Goal: Transaction & Acquisition: Purchase product/service

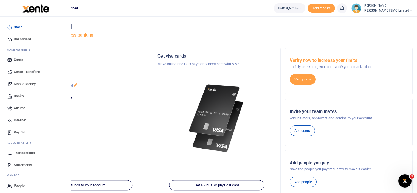
click at [14, 83] on span "Mobile Money" at bounding box center [25, 83] width 22 height 5
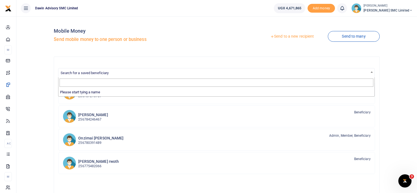
click at [105, 72] on span "Search for a saved beneficiary" at bounding box center [85, 73] width 48 height 4
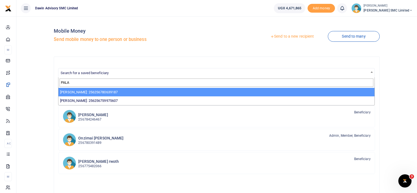
type input "PALA"
select select "3598"
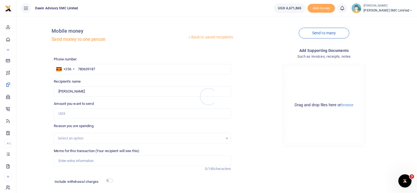
click at [73, 112] on div at bounding box center [208, 96] width 417 height 193
click at [65, 113] on input "Amount you want to send" at bounding box center [142, 113] width 177 height 10
type input "175,000"
click at [241, 103] on div "Drop your files here Drag and drop files here or browse Powered by Uppy" at bounding box center [323, 104] width 177 height 91
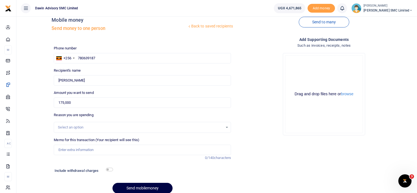
scroll to position [34, 0]
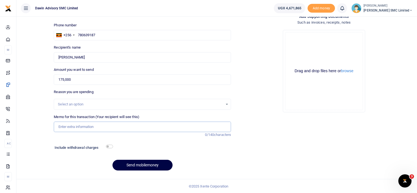
click at [98, 122] on input "Memo for this transaction (Your recipient will see this)" at bounding box center [142, 126] width 177 height 10
type input "Being payment for Standard Thinner and Primer"
click at [109, 144] on div "Include withdrawal charges" at bounding box center [82, 148] width 60 height 9
click at [111, 146] on input "checkbox" at bounding box center [109, 146] width 7 height 4
checkbox input "true"
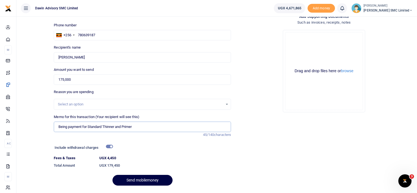
click at [139, 128] on input "Being payment for Standard Thinner and Primer" at bounding box center [142, 126] width 177 height 10
click at [144, 176] on button "Send mobilemoney" at bounding box center [142, 180] width 60 height 11
click at [149, 126] on input "Being payment for Standard Thinner and Primer bill DWF-145" at bounding box center [142, 126] width 177 height 10
type input "Being payment for Standard Thinner and Primer bill DWF145"
click at [146, 175] on button "Send mobilemoney" at bounding box center [142, 180] width 60 height 11
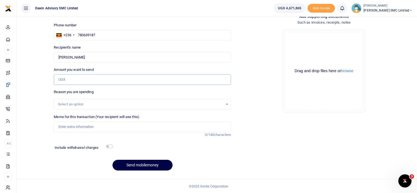
click at [76, 80] on input "Amount you want to send" at bounding box center [142, 79] width 177 height 10
type input "80,000"
click at [68, 128] on input "Memo for this transaction (Your recipient will see this)" at bounding box center [142, 126] width 177 height 10
type input "Being payment for NC Paint Bill DWF146"
click at [112, 145] on input "checkbox" at bounding box center [109, 146] width 7 height 4
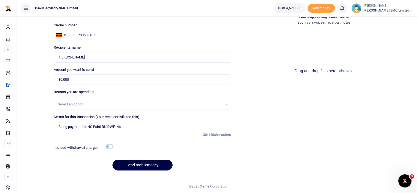
checkbox input "true"
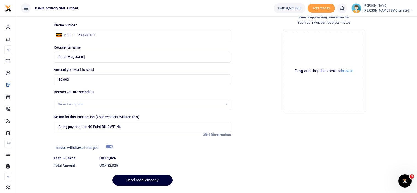
click at [140, 178] on button "Send mobilemoney" at bounding box center [142, 180] width 60 height 11
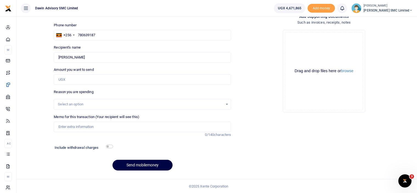
click at [41, 97] on div "Back to saved recipients Mobile money Send money to one person Send to many Pho…" at bounding box center [217, 81] width 396 height 188
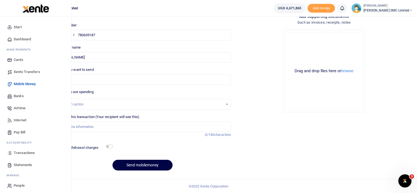
click at [18, 152] on span "Transactions" at bounding box center [24, 152] width 21 height 5
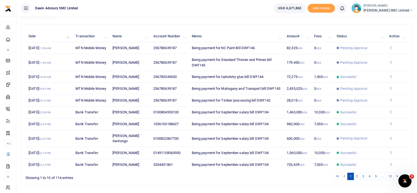
scroll to position [66, 0]
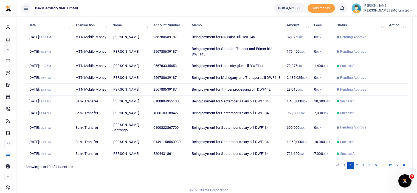
click at [390, 79] on icon at bounding box center [391, 77] width 4 height 4
click at [235, 24] on th "Memo" at bounding box center [235, 25] width 95 height 12
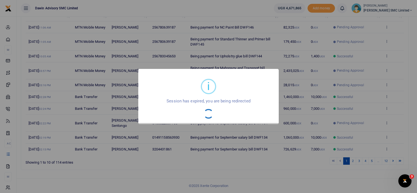
scroll to position [90, 0]
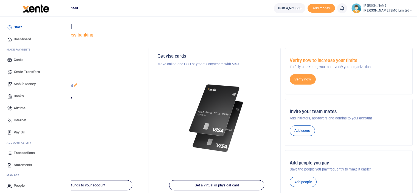
click at [22, 149] on link "Transactions" at bounding box center [35, 153] width 62 height 12
click at [19, 151] on span "Transactions" at bounding box center [24, 152] width 21 height 5
click at [23, 149] on link "Transactions" at bounding box center [35, 153] width 62 height 12
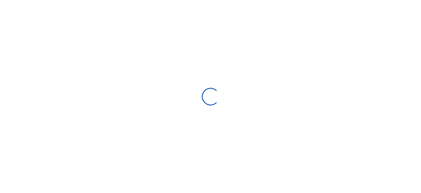
select select
type input "[DATE] - [DATE]"
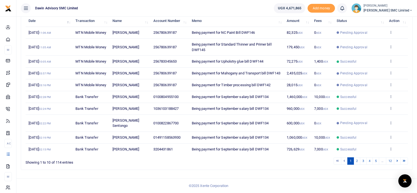
scroll to position [96, 0]
click at [355, 159] on link "2" at bounding box center [356, 160] width 7 height 7
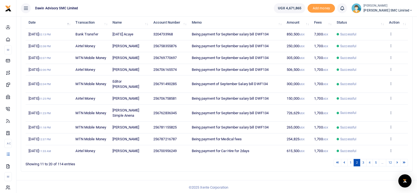
scroll to position [90, 0]
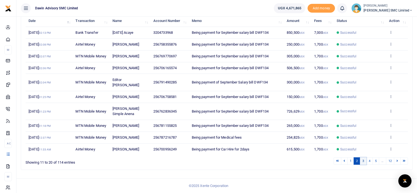
click at [364, 163] on link "3" at bounding box center [363, 160] width 7 height 7
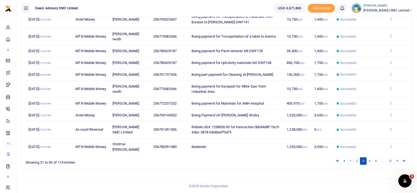
scroll to position [112, 0]
click at [369, 160] on link "4" at bounding box center [369, 160] width 7 height 7
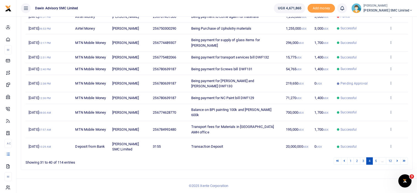
scroll to position [106, 0]
click at [376, 161] on link "5" at bounding box center [375, 160] width 7 height 7
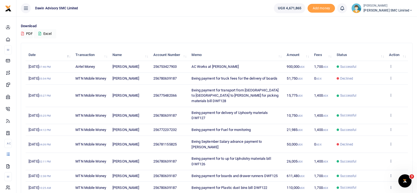
scroll to position [0, 0]
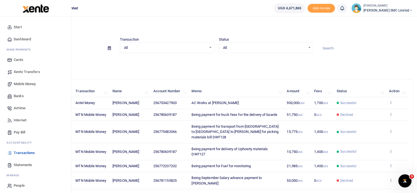
click at [18, 95] on span "Banks" at bounding box center [19, 95] width 10 height 5
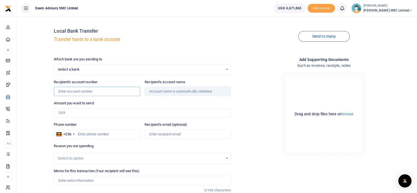
click at [68, 92] on input "Recipient's account number" at bounding box center [97, 91] width 86 height 9
click at [79, 67] on span "Select a bank" at bounding box center [140, 69] width 165 height 5
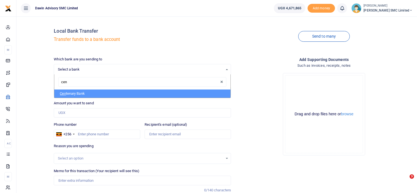
type input "cent"
click at [63, 93] on span "Cent" at bounding box center [63, 93] width 7 height 4
select select "CENT"
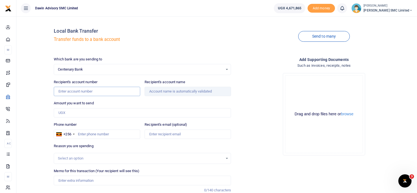
click at [66, 93] on input "Recipient's account number" at bounding box center [97, 91] width 86 height 9
type input "32050447160"
click at [246, 87] on div "Drop your files here Drag and drop files here or browse Powered by Uppy" at bounding box center [323, 114] width 177 height 91
click at [72, 112] on input "Amount you want to send" at bounding box center [142, 112] width 177 height 9
click at [281, 166] on div "Add supporting Documents Such as invoices, receipts, notes Drop your files here…" at bounding box center [323, 136] width 181 height 160
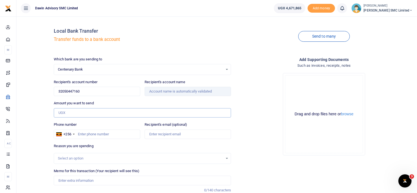
click at [69, 115] on input "Amount you want to send" at bounding box center [142, 112] width 177 height 9
type input "285,667"
click at [254, 99] on div "Drop your files here Drag and drop files here or browse Powered by Uppy" at bounding box center [323, 114] width 177 height 91
click at [184, 94] on input "Recipient's account name" at bounding box center [187, 91] width 86 height 9
click at [218, 67] on span "Select a bank" at bounding box center [140, 69] width 165 height 5
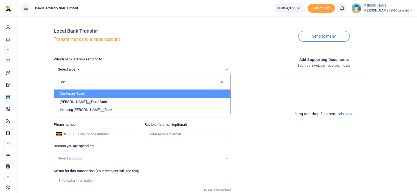
type input "cen"
click at [122, 92] on li "Cen tenary Bank" at bounding box center [142, 93] width 176 height 8
select select "CENT"
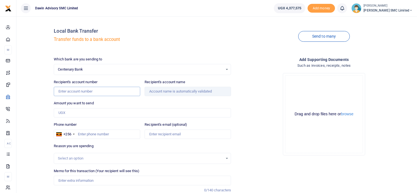
click at [73, 94] on input "Recipient's account number" at bounding box center [97, 91] width 86 height 9
type input "32050447160"
click at [254, 95] on div "Drop your files here Drag and drop files here or browse Powered by Uppy" at bounding box center [323, 114] width 177 height 91
click at [69, 113] on input "Amount you want to send" at bounding box center [142, 112] width 177 height 9
click at [168, 91] on input "Recipient's account name" at bounding box center [187, 91] width 86 height 9
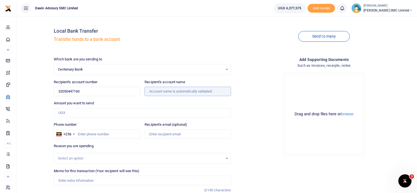
click at [177, 92] on input "Recipient's account name" at bounding box center [187, 91] width 86 height 9
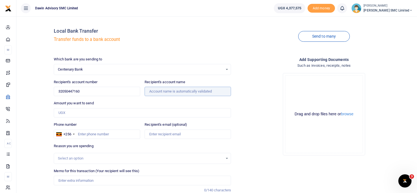
click at [177, 92] on input "Recipient's account name" at bounding box center [187, 91] width 86 height 9
drag, startPoint x: 177, startPoint y: 92, endPoint x: 177, endPoint y: 89, distance: 3.8
click at [177, 89] on input "Recipient's account name" at bounding box center [187, 91] width 86 height 9
click at [203, 90] on input "Recipient's account name" at bounding box center [187, 91] width 86 height 9
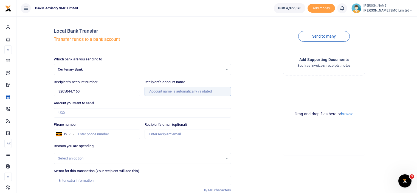
click at [203, 90] on input "Recipient's account name" at bounding box center [187, 91] width 86 height 9
click at [69, 110] on input "Amount you want to send" at bounding box center [142, 112] width 177 height 9
type input "285,667"
click at [79, 137] on input "Phone number" at bounding box center [97, 133] width 86 height 9
type input "0783345653"
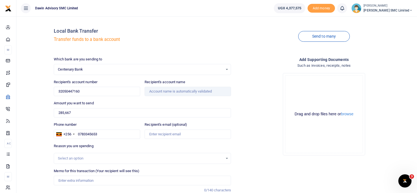
click at [251, 119] on div "Drop your files here Drag and drop files here or browse Powered by Uppy" at bounding box center [323, 114] width 177 height 91
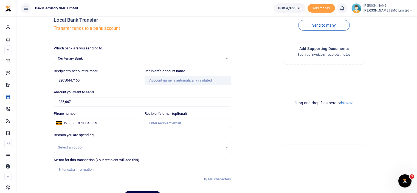
scroll to position [41, 0]
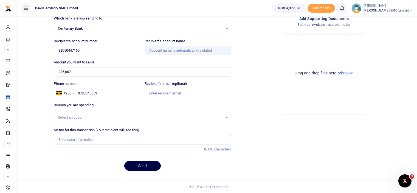
click at [87, 136] on input "Memo for this transaction (Your recipient will see this)" at bounding box center [142, 139] width 177 height 9
click at [100, 137] on input "Being payment for August salary bill DWF054" at bounding box center [142, 139] width 177 height 9
click at [138, 137] on input "Being payment for September salary bill DWF054" at bounding box center [142, 139] width 177 height 9
type input "Being payment for September salary bill DWF134"
click at [139, 162] on button "Send" at bounding box center [142, 166] width 36 height 10
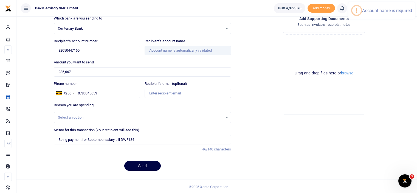
click at [267, 79] on div "Drop your files here Drag and drop files here or browse Powered by Uppy" at bounding box center [323, 73] width 177 height 91
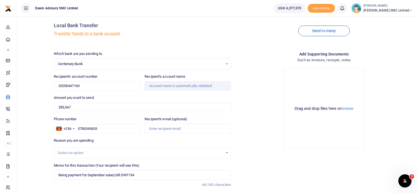
scroll to position [0, 0]
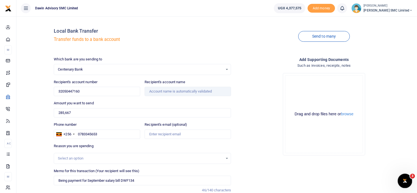
click at [403, 180] on icon "Open Intercom Messenger" at bounding box center [403, 179] width 9 height 9
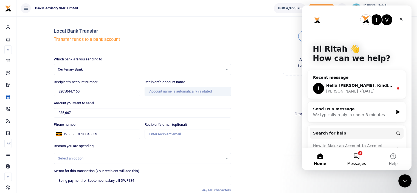
click at [356, 153] on button "3 Messages" at bounding box center [356, 159] width 36 height 22
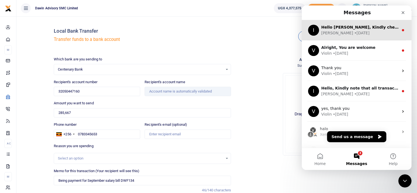
click at [358, 24] on div "I Hello Ritah, Kindly check and confirm as all transactions were successful Ibr…" at bounding box center [356, 30] width 110 height 20
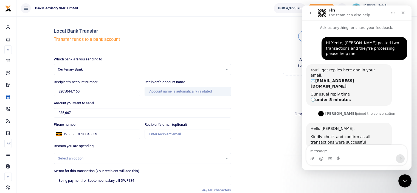
scroll to position [1, 0]
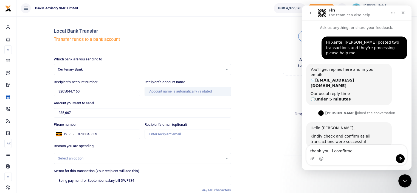
type textarea "thank you, i comfirmed"
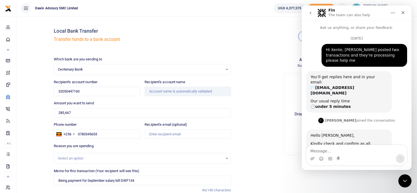
scroll to position [30, 0]
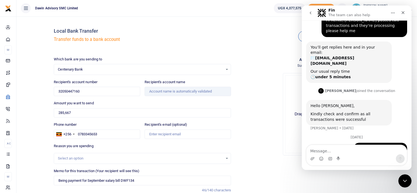
click at [310, 11] on icon "go back" at bounding box center [310, 13] width 4 height 4
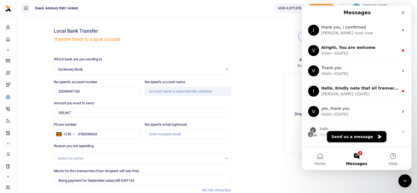
click at [340, 132] on button "Send us a message" at bounding box center [356, 136] width 59 height 11
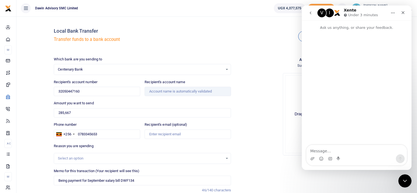
click at [322, 149] on textarea "Message…" at bounding box center [356, 149] width 100 height 9
click at [331, 152] on textarea "Helo Xente, Im trying to deposit some money on" at bounding box center [356, 149] width 100 height 9
click at [395, 152] on textarea "Helo Xente, I'm trying to deposit some money on" at bounding box center [356, 146] width 100 height 15
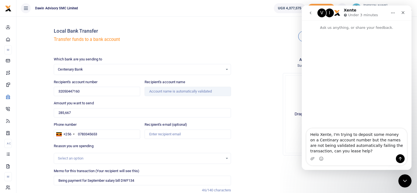
click at [309, 151] on textarea "Helo Xente, I'm trying to deposit some money on a Centinary account number but …" at bounding box center [356, 141] width 100 height 26
type textarea "Helo Xente, I'm trying to deposit some money on a Centinary account number but …"
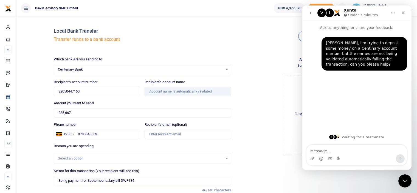
click at [283, 75] on div "Drop your files here Drag and drop files here or browse Powered by Uppy" at bounding box center [324, 114] width 82 height 82
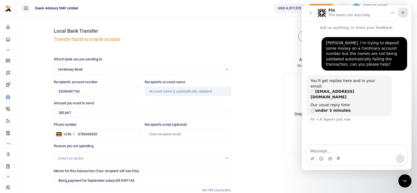
click at [403, 12] on icon "Close" at bounding box center [402, 12] width 3 height 3
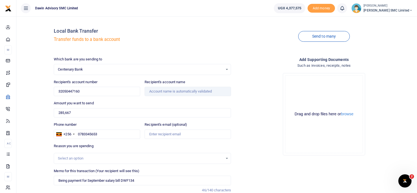
click at [256, 140] on div "Drop your files here Drag and drop files here or browse Powered by Uppy" at bounding box center [323, 114] width 177 height 91
click at [255, 134] on div "Drop your files here Drag and drop files here or browse Powered by Uppy" at bounding box center [323, 114] width 177 height 91
click at [177, 94] on input "Recipient's account name" at bounding box center [187, 91] width 86 height 9
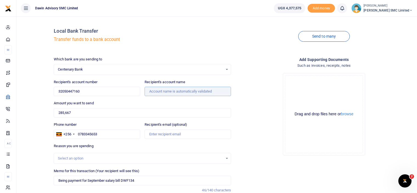
click at [177, 94] on input "Recipient's account name" at bounding box center [187, 91] width 86 height 9
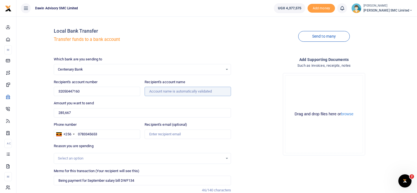
click at [177, 94] on input "Recipient's account name" at bounding box center [187, 91] width 86 height 9
click at [38, 68] on div "Local Bank Transfer Transfer funds to a bank account Send to many Which bank ar…" at bounding box center [217, 118] width 396 height 195
click at [196, 67] on span "Centenary Bank" at bounding box center [140, 69] width 165 height 5
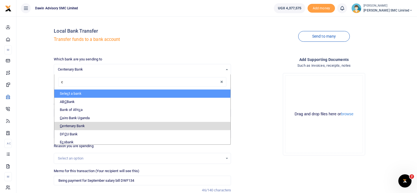
type input "ce"
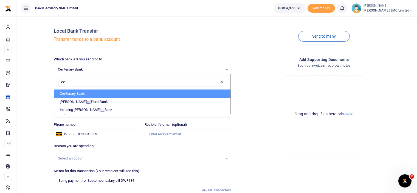
click at [86, 90] on li "Ce ntenary Bank" at bounding box center [142, 93] width 176 height 8
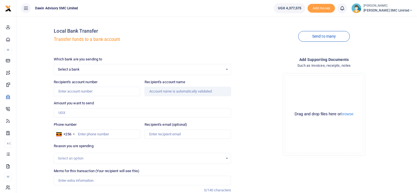
click at [106, 67] on span "Select a bank" at bounding box center [140, 69] width 165 height 5
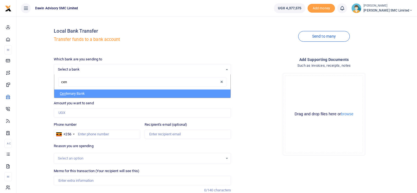
type input "cent"
click at [66, 95] on li "Cent enary Bank" at bounding box center [142, 93] width 176 height 8
select select "CENT"
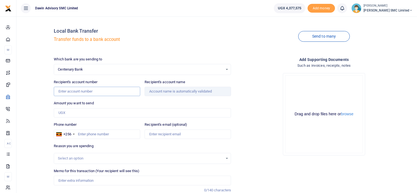
click at [71, 92] on input "Recipient's account number" at bounding box center [97, 91] width 86 height 9
type input "32050447160"
click at [249, 98] on div "Drop your files here Drag and drop files here or browse Powered by Uppy" at bounding box center [323, 114] width 177 height 91
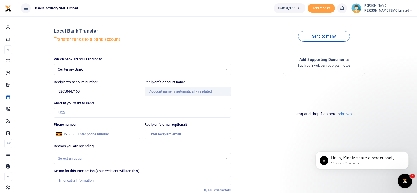
click at [405, 176] on div "Open Intercom Messenger" at bounding box center [404, 180] width 18 height 18
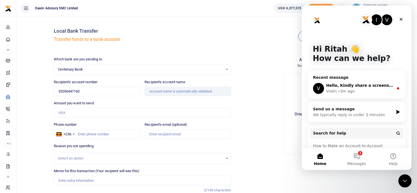
click at [337, 85] on span "Hello, Kindly share a screenshot, and the account number you are sending to." at bounding box center [410, 85] width 169 height 4
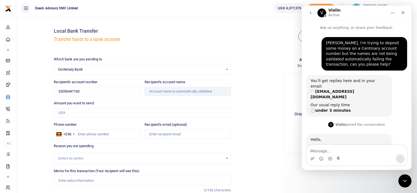
scroll to position [1, 0]
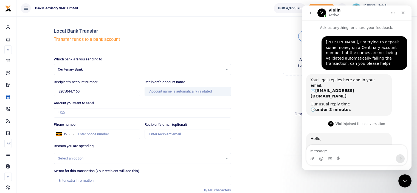
click at [409, 146] on div "Intercom messenger" at bounding box center [356, 154] width 110 height 21
click at [410, 148] on div "Intercom messenger" at bounding box center [356, 154] width 110 height 21
click at [410, 146] on div "Intercom messenger" at bounding box center [356, 154] width 110 height 21
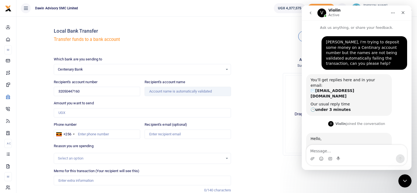
click at [410, 146] on div "Intercom messenger" at bounding box center [356, 154] width 110 height 21
drag, startPoint x: 410, startPoint y: 146, endPoint x: 409, endPoint y: 143, distance: 3.0
click at [409, 143] on div "Ask us anything, or share your feedback. Helo Xente, I'm trying to deposit some…" at bounding box center [356, 94] width 110 height 149
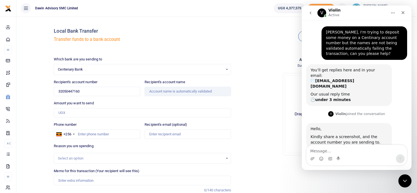
scroll to position [15, 0]
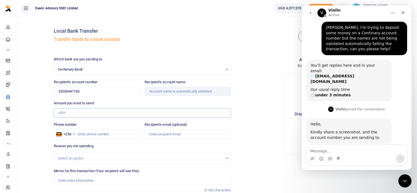
click at [73, 113] on input "Amount you want to send" at bounding box center [142, 112] width 177 height 9
type input "285,667"
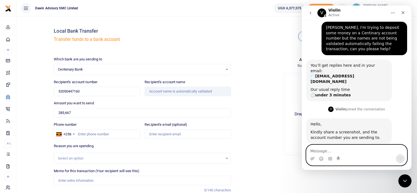
click at [329, 150] on textarea "Message…" at bounding box center [356, 149] width 100 height 9
drag, startPoint x: 329, startPoint y: 150, endPoint x: 314, endPoint y: 150, distance: 14.8
click at [314, 150] on textarea "Message…" at bounding box center [356, 149] width 100 height 9
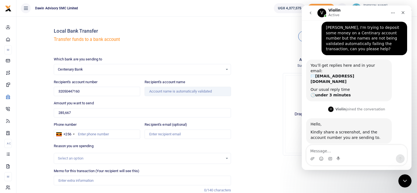
click at [266, 132] on div "Drop your files here Drag and drop files here or browse Powered by Uppy" at bounding box center [323, 114] width 177 height 91
click at [402, 13] on icon "Close" at bounding box center [402, 12] width 4 height 4
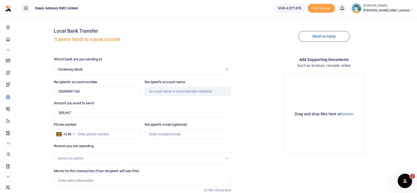
click at [403, 177] on icon "Open Intercom Messenger" at bounding box center [403, 179] width 9 height 9
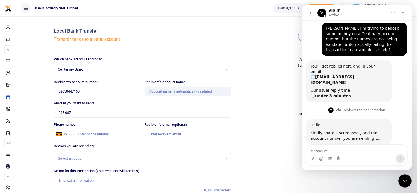
click at [315, 149] on textarea "Message…" at bounding box center [356, 149] width 100 height 9
click at [321, 151] on textarea "Message…" at bounding box center [356, 149] width 100 height 9
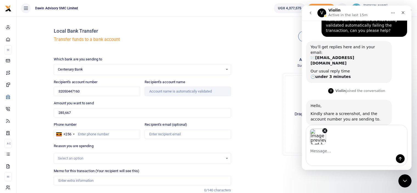
scroll to position [34, 0]
click at [320, 139] on img "Image previews" at bounding box center [317, 136] width 16 height 16
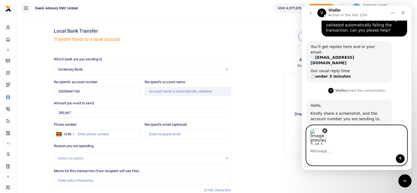
click at [324, 130] on icon "Remove image 1" at bounding box center [324, 130] width 2 height 2
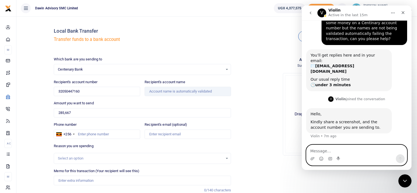
scroll to position [15, 0]
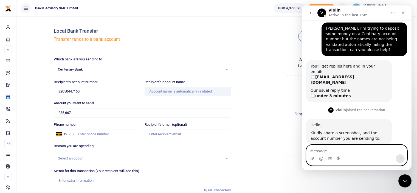
click at [320, 152] on textarea "Message…" at bounding box center [356, 149] width 100 height 9
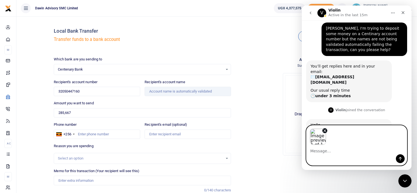
scroll to position [34, 0]
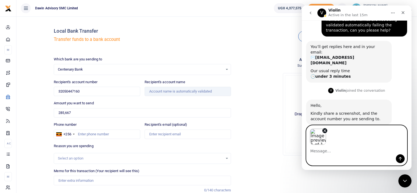
click at [315, 137] on img "Image previews" at bounding box center [317, 136] width 16 height 16
click at [400, 159] on icon "Send a message…" at bounding box center [400, 158] width 4 height 4
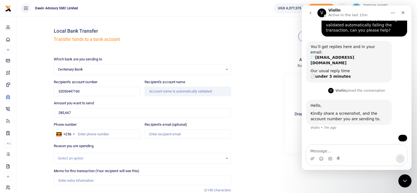
scroll to position [67, 0]
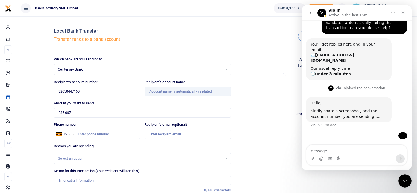
click at [402, 135] on img "user says…" at bounding box center [402, 135] width 0 height 0
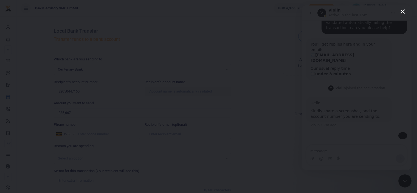
scroll to position [0, 0]
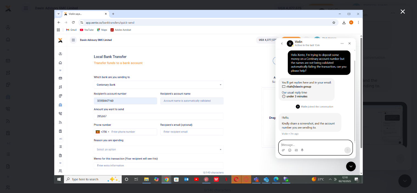
click at [397, 16] on div "Intercom messenger" at bounding box center [208, 96] width 417 height 193
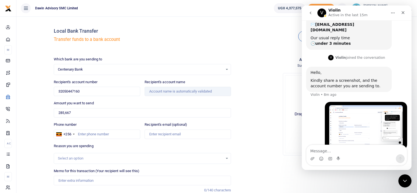
click at [230, 36] on div "Local Bank Transfer Transfer funds to a bank account" at bounding box center [142, 36] width 177 height 31
click at [236, 50] on div "Send to many" at bounding box center [323, 36] width 181 height 31
click at [254, 102] on div "Drop your files here Drag and drop files here or browse Powered by Uppy" at bounding box center [323, 114] width 177 height 91
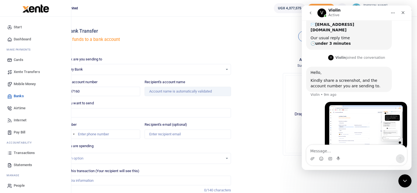
click at [22, 80] on link "Mobile Money" at bounding box center [35, 84] width 62 height 12
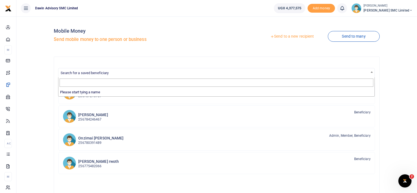
click at [116, 74] on span "Search for a saved beneficiary" at bounding box center [215, 72] width 315 height 8
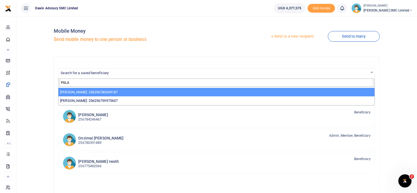
type input "PALA"
select select "3598"
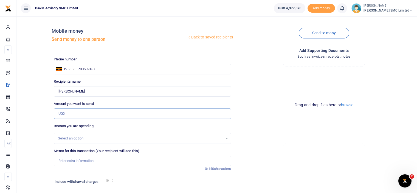
click at [66, 113] on input "Amount you want to send" at bounding box center [142, 113] width 177 height 10
type input "25,000"
click at [83, 160] on input "Memo for this transaction (Your recipient will see this)" at bounding box center [142, 160] width 177 height 10
type input "b"
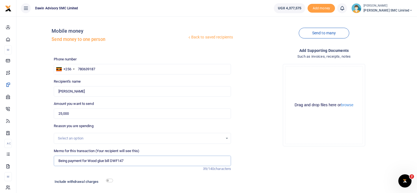
type input "Being payment for Wood glue bill DWF147"
click at [108, 180] on input "checkbox" at bounding box center [109, 180] width 7 height 4
checkbox input "true"
click at [271, 134] on div "Drop your files here Drag and drop files here or browse Powered by Uppy" at bounding box center [323, 104] width 177 height 91
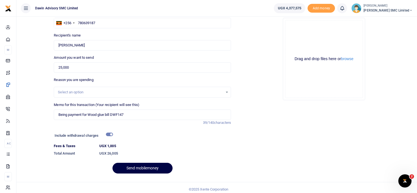
scroll to position [49, 0]
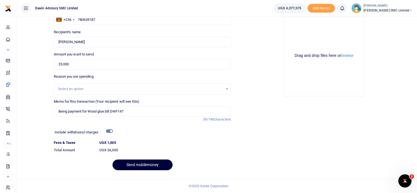
click at [144, 161] on button "Send mobilemoney" at bounding box center [142, 164] width 60 height 11
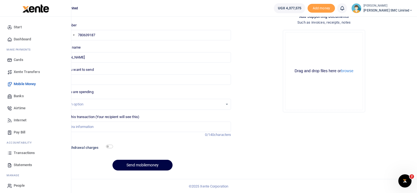
click at [27, 150] on span "Transactions" at bounding box center [24, 152] width 21 height 5
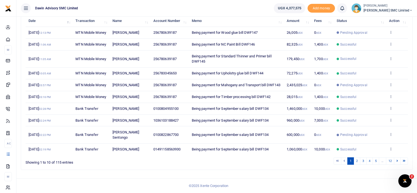
scroll to position [77, 0]
click at [391, 98] on icon at bounding box center [391, 96] width 4 height 4
click at [277, 77] on td "Being payment for Upholstry glue bill DWF144" at bounding box center [235, 73] width 95 height 12
click at [359, 164] on link "2" at bounding box center [356, 160] width 7 height 7
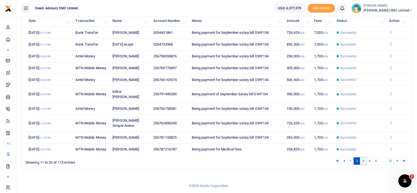
click at [364, 164] on link "3" at bounding box center [363, 160] width 7 height 7
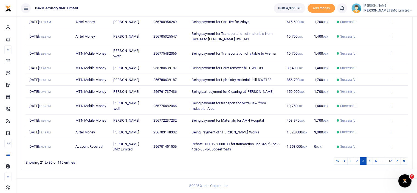
scroll to position [106, 0]
click at [370, 161] on link "4" at bounding box center [369, 160] width 7 height 7
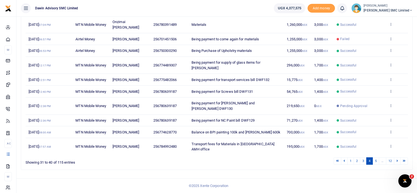
scroll to position [84, 0]
click at [376, 164] on link "5" at bounding box center [375, 160] width 7 height 7
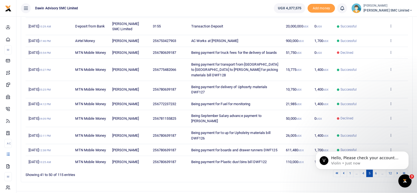
scroll to position [0, 0]
click at [348, 156] on span "Hello, Please check your account number, its longer than the usual centenary ac…" at bounding box center [364, 162] width 67 height 15
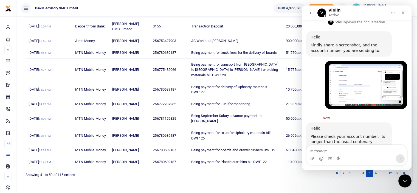
scroll to position [106, 0]
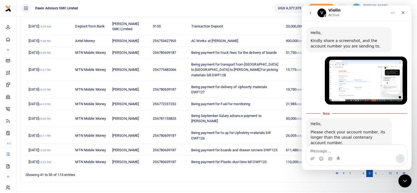
click at [320, 152] on textarea "Message…" at bounding box center [356, 149] width 100 height 9
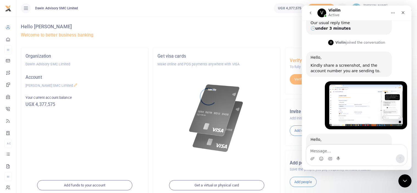
scroll to position [96, 0]
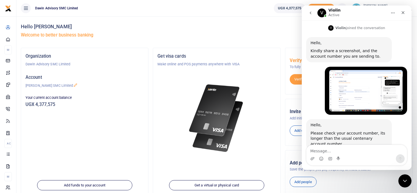
click at [314, 152] on textarea "Message…" at bounding box center [356, 149] width 100 height 9
type textarea "t"
type textarea "Thats the correct number because ive verified it"
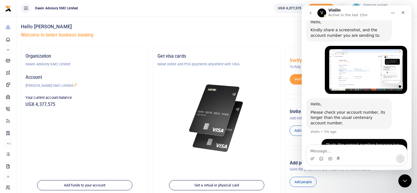
scroll to position [118, 0]
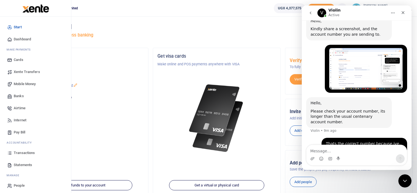
click at [16, 96] on span "Banks" at bounding box center [19, 95] width 10 height 5
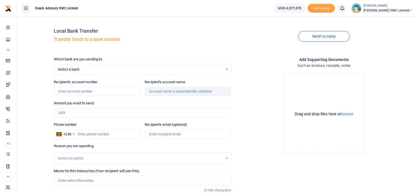
click at [80, 69] on span "Select a bank" at bounding box center [140, 69] width 165 height 5
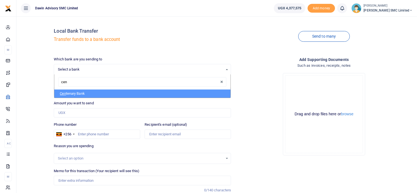
type input "cent"
click at [68, 94] on li "Cent enary Bank" at bounding box center [142, 93] width 176 height 8
select select "CENT"
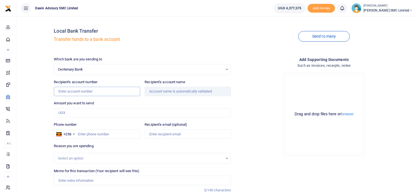
click at [75, 92] on input "Recipient's account number" at bounding box center [97, 91] width 86 height 9
type input "2"
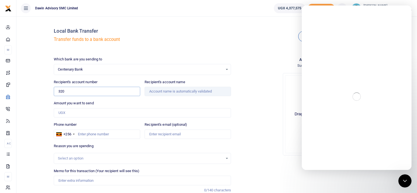
type input "320"
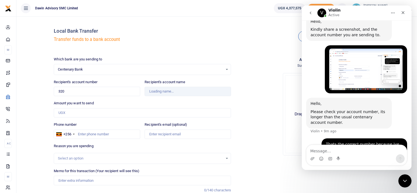
scroll to position [118, 0]
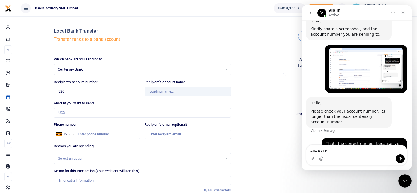
type textarea "4044716"
click at [75, 92] on input "320" at bounding box center [97, 91] width 86 height 9
type input "3205044716"
click at [254, 106] on div "Drop your files here Drag and drop files here or browse Powered by Uppy" at bounding box center [323, 114] width 177 height 91
type input "[PERSON_NAME]"
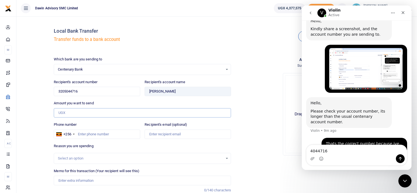
click at [82, 116] on input "Amount you want to send" at bounding box center [142, 112] width 177 height 9
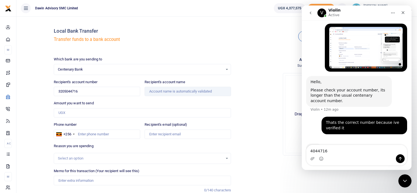
click at [243, 94] on div "Drop your files here Drag and drop files here or browse Powered by Uppy" at bounding box center [323, 114] width 177 height 91
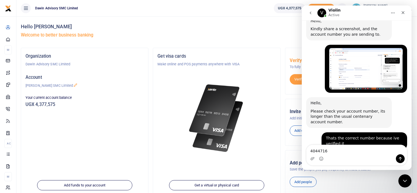
scroll to position [135, 0]
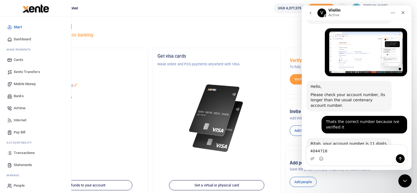
click at [25, 92] on link "Banks" at bounding box center [35, 96] width 62 height 12
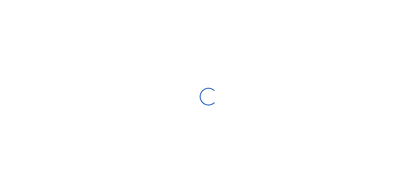
select select
select select "Loading bundles"
select select
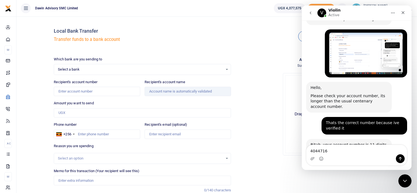
scroll to position [135, 0]
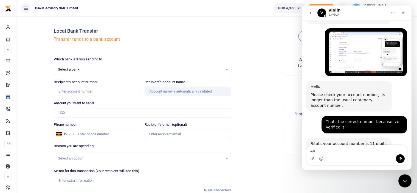
type textarea "4"
type textarea "Okay let me check again"
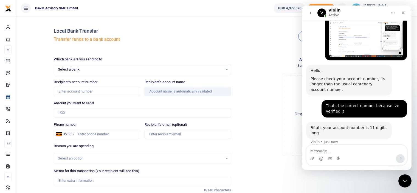
scroll to position [151, 0]
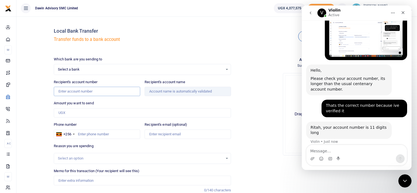
click at [94, 94] on input "Recipient's account number" at bounding box center [97, 91] width 86 height 9
type input "3205044716"
click at [276, 96] on div "Drop your files here Drag and drop files here or browse Powered by Uppy" at bounding box center [323, 114] width 177 height 91
click at [258, 93] on div "Drop your files here Drag and drop files here or browse Powered by Uppy" at bounding box center [323, 114] width 177 height 91
click at [78, 91] on input "3205044716" at bounding box center [97, 91] width 86 height 9
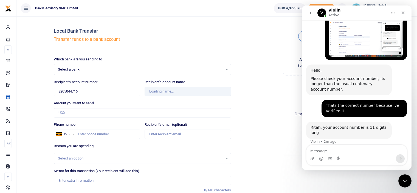
click at [271, 101] on div "Drop your files here Drag and drop files here or browse Powered by Uppy" at bounding box center [323, 114] width 177 height 91
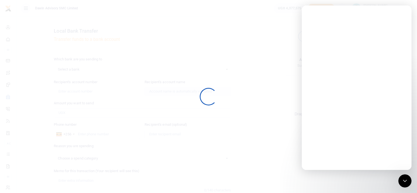
select select
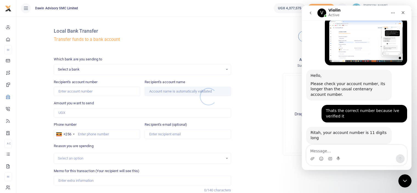
scroll to position [151, 0]
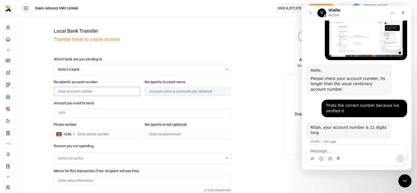
click at [89, 93] on input "Recipient's account number" at bounding box center [97, 91] width 86 height 9
type input "3205044716"
click at [259, 90] on div "Drop your files here Drag and drop files here or browse Powered by Uppy" at bounding box center [323, 114] width 177 height 91
click at [401, 13] on icon "Close" at bounding box center [402, 12] width 4 height 4
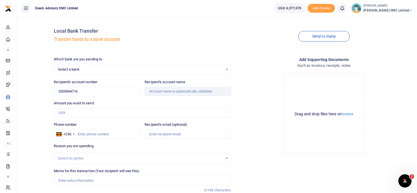
click at [250, 45] on div "Send to many" at bounding box center [323, 36] width 181 height 31
click at [80, 90] on input "3205044716" at bounding box center [97, 91] width 86 height 9
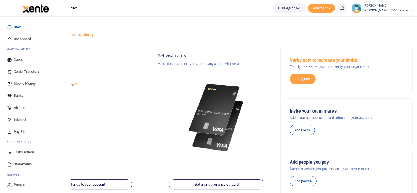
click at [19, 92] on link "Banks" at bounding box center [35, 96] width 62 height 12
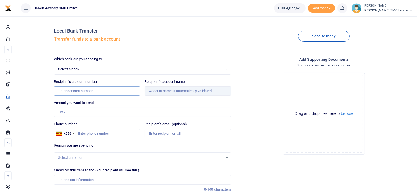
click at [70, 91] on input "Recipient's account number" at bounding box center [97, 91] width 87 height 9
click at [250, 99] on div "Drop your files here Drag and drop files here or browse Powered by Uppy" at bounding box center [324, 114] width 177 height 91
click at [81, 94] on input "3205044716" at bounding box center [97, 91] width 87 height 9
click at [249, 102] on div "Drop your files here Drag and drop files here or browse Powered by Uppy" at bounding box center [324, 114] width 177 height 91
click at [83, 91] on input "3205044716" at bounding box center [97, 91] width 87 height 9
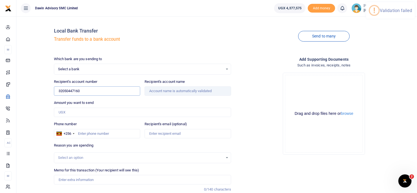
type input "32050447160"
click at [245, 107] on div "Drop your files here Drag and drop files here or browse Powered by Uppy" at bounding box center [324, 114] width 177 height 91
click at [85, 90] on input "32050447160" at bounding box center [97, 91] width 87 height 9
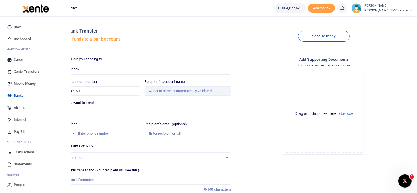
click at [31, 83] on span "Mobile Money" at bounding box center [25, 83] width 22 height 5
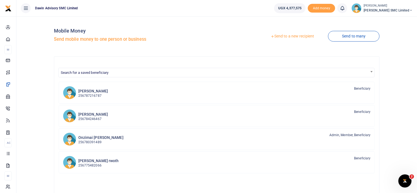
click at [43, 65] on div "Mobile Money Send mobile money to one person or business Send to a new recipien…" at bounding box center [217, 144] width 397 height 247
click at [298, 33] on link "Send to a new recipient" at bounding box center [293, 37] width 72 height 10
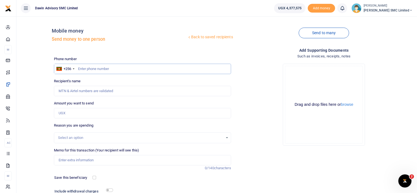
click at [81, 69] on input "text" at bounding box center [142, 69] width 177 height 10
type input "0783345653"
type input "[PERSON_NAME]"
type input "0783345653"
click at [71, 116] on input "Amount you want to send" at bounding box center [142, 113] width 177 height 10
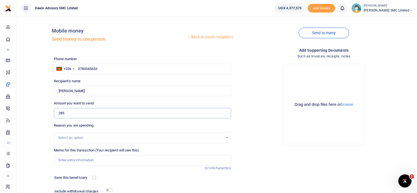
type input "285,667"
click at [96, 161] on input "Memo for this transaction (Your recipient will see this)" at bounding box center [142, 160] width 177 height 10
type input "Being payment for September salary bill DWF134"
click at [246, 76] on div "Drop your files here Drag and drop files here or browse Powered by Uppy" at bounding box center [324, 104] width 177 height 91
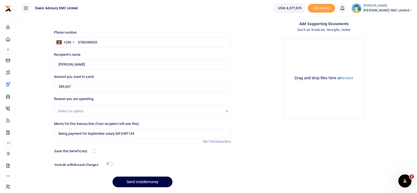
scroll to position [44, 0]
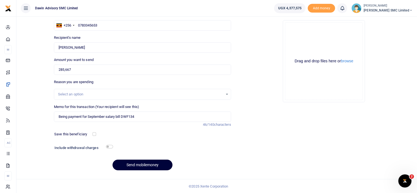
click at [134, 162] on button "Send mobilemoney" at bounding box center [143, 165] width 60 height 11
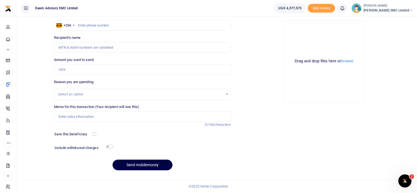
click at [40, 81] on div "Back to saved recipients Mobile money Send money to one person Send to many Pho…" at bounding box center [217, 76] width 397 height 198
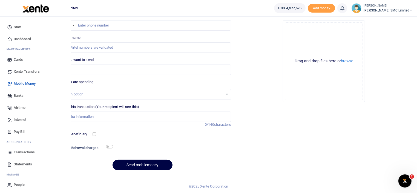
click at [19, 79] on link "Mobile Money" at bounding box center [35, 84] width 62 height 12
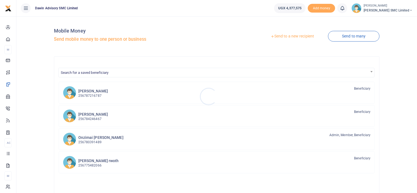
click at [96, 73] on div at bounding box center [208, 96] width 417 height 193
click at [111, 73] on span "Search for a saved beneficiary" at bounding box center [217, 72] width 316 height 8
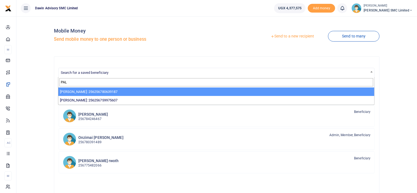
type input "PAL"
select select "3598"
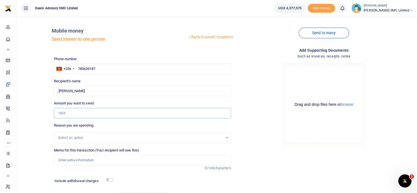
click at [75, 114] on input "Amount you want to send" at bounding box center [142, 113] width 177 height 10
click at [68, 113] on input "574,500" at bounding box center [142, 113] width 177 height 10
type input "574,600"
click at [252, 119] on div "Drop your files here Drag and drop files here or browse Powered by Uppy" at bounding box center [324, 104] width 177 height 91
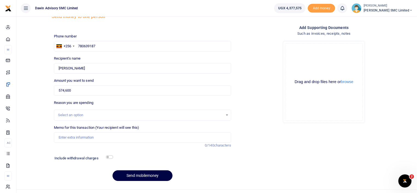
scroll to position [33, 0]
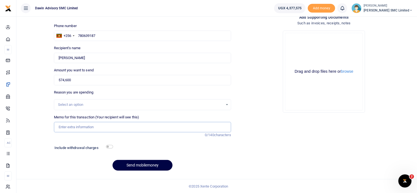
click at [91, 128] on input "Memo for this transaction (Your recipient will see this)" at bounding box center [142, 127] width 177 height 10
type input "b"
type input "Being payment for Lunch bill DWF148"
click at [109, 146] on input "checkbox" at bounding box center [109, 147] width 7 height 4
checkbox input "true"
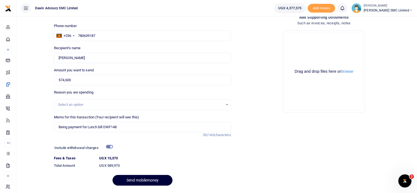
click at [143, 177] on button "Send mobilemoney" at bounding box center [143, 180] width 60 height 11
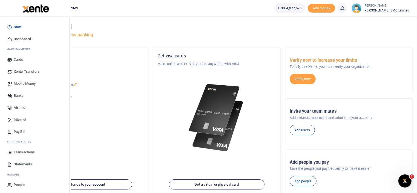
click at [17, 149] on link "Transactions" at bounding box center [35, 153] width 62 height 12
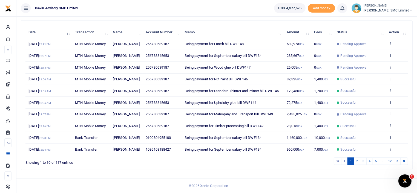
scroll to position [95, 0]
click at [389, 77] on icon at bounding box center [391, 79] width 4 height 4
click at [368, 97] on link "View details" at bounding box center [370, 101] width 43 height 8
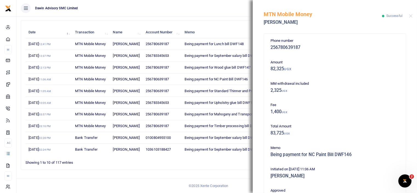
click at [412, 165] on div "Phone number 256780639187 Amount 82,325 UGX MM withdrawal included 2,325 UGX Fe…" at bounding box center [335, 111] width 164 height 163
click at [412, 164] on div "Phone number 256780639187 Amount 82,325 UGX MM withdrawal included 2,325 UGX Fe…" at bounding box center [335, 111] width 164 height 163
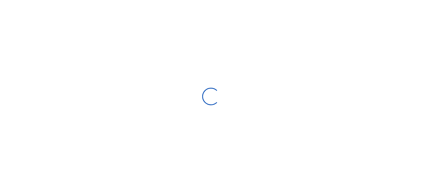
select select
type input "[DATE] - [DATE]"
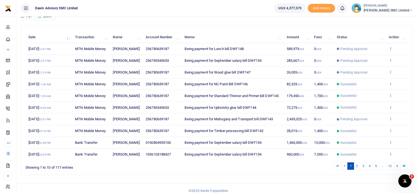
scroll to position [55, 0]
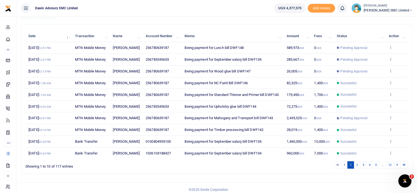
click at [393, 89] on td "View details Send again" at bounding box center [397, 84] width 22 height 12
click at [391, 85] on icon at bounding box center [391, 83] width 4 height 4
click at [361, 99] on div "View details Send again" at bounding box center [371, 111] width 44 height 25
click at [390, 85] on icon at bounding box center [391, 83] width 4 height 4
click at [362, 102] on link "View details" at bounding box center [370, 105] width 43 height 8
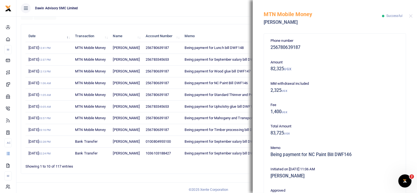
scroll to position [119, 0]
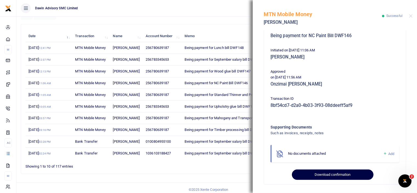
click at [329, 172] on button "Download confirmation" at bounding box center [332, 175] width 81 height 10
